Goal: Navigation & Orientation: Find specific page/section

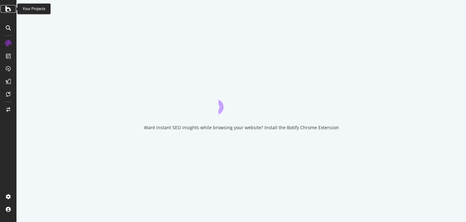
click at [7, 12] on icon at bounding box center [8, 9] width 6 height 8
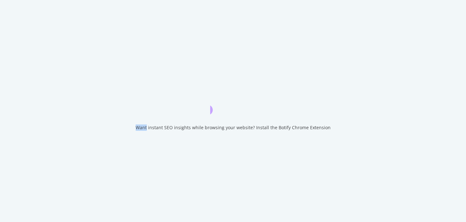
click at [7, 12] on div "Want instant SEO insights while browsing your website? Install the Botify Chrom…" at bounding box center [233, 111] width 466 height 222
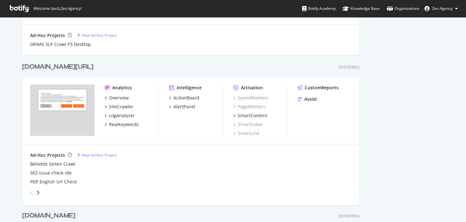
scroll to position [742, 0]
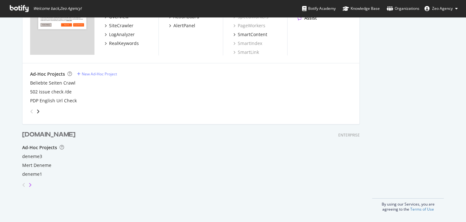
click at [30, 185] on icon "angle-right" at bounding box center [30, 185] width 3 height 5
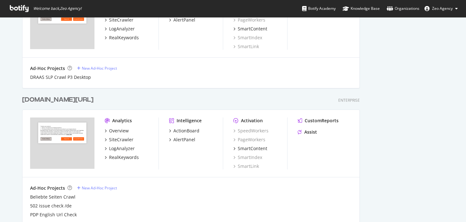
scroll to position [670, 0]
